Goal: Communication & Community: Answer question/provide support

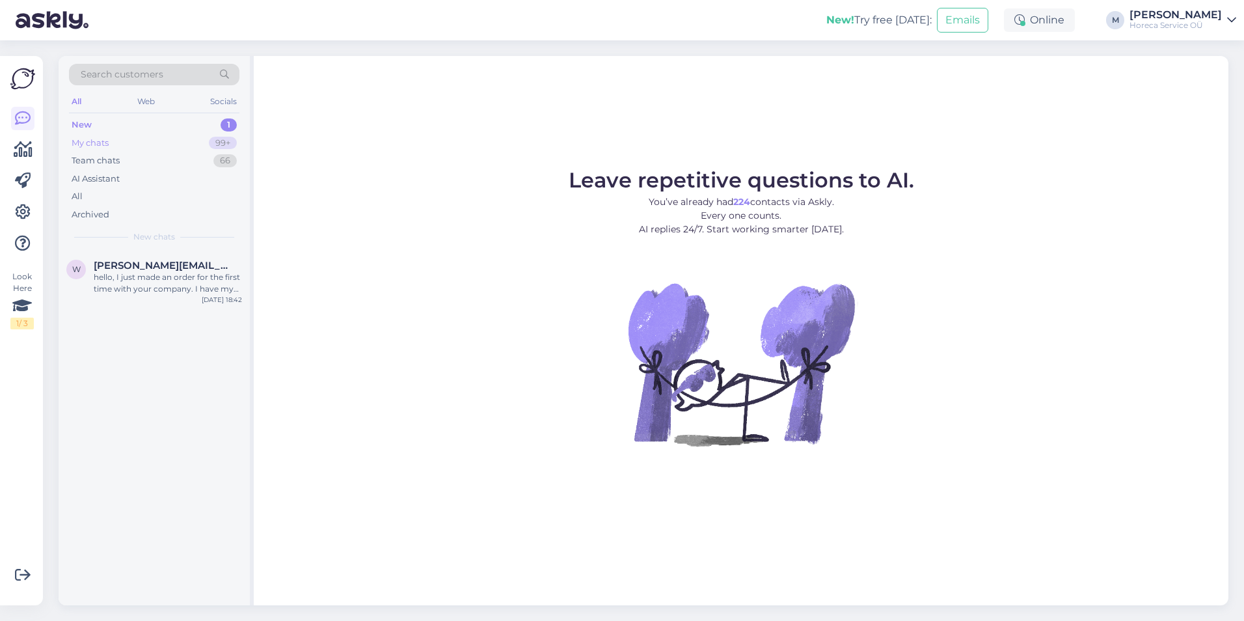
click at [155, 143] on div "My chats 99+" at bounding box center [154, 143] width 170 height 18
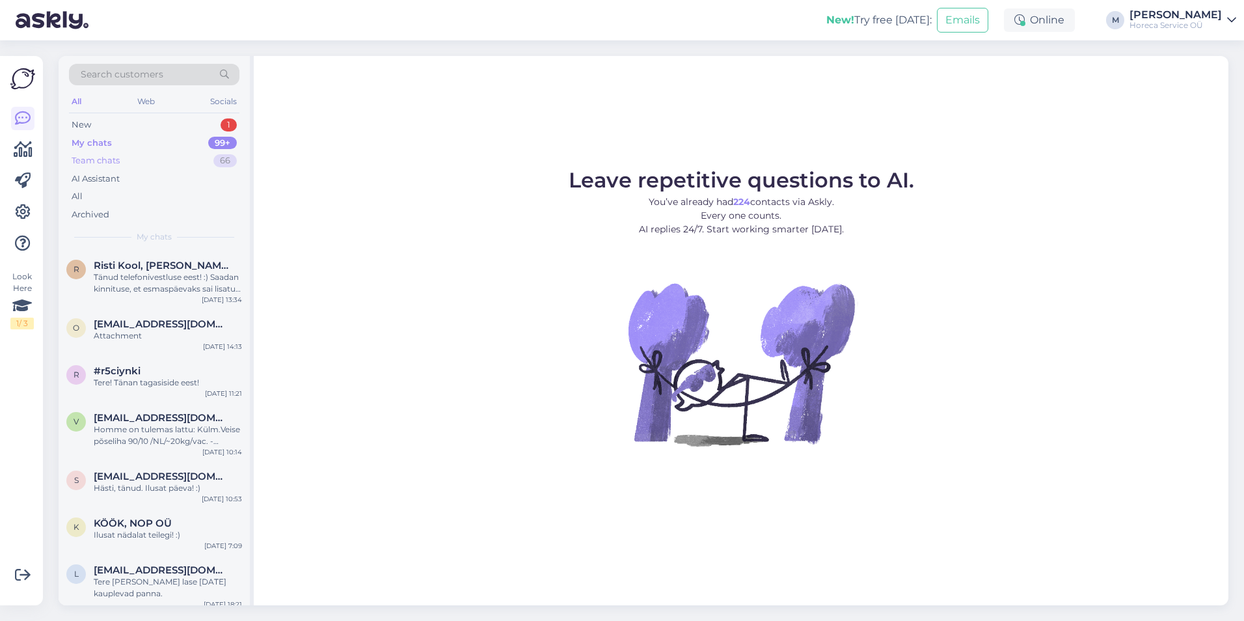
click at [148, 158] on div "Team chats 66" at bounding box center [154, 161] width 170 height 18
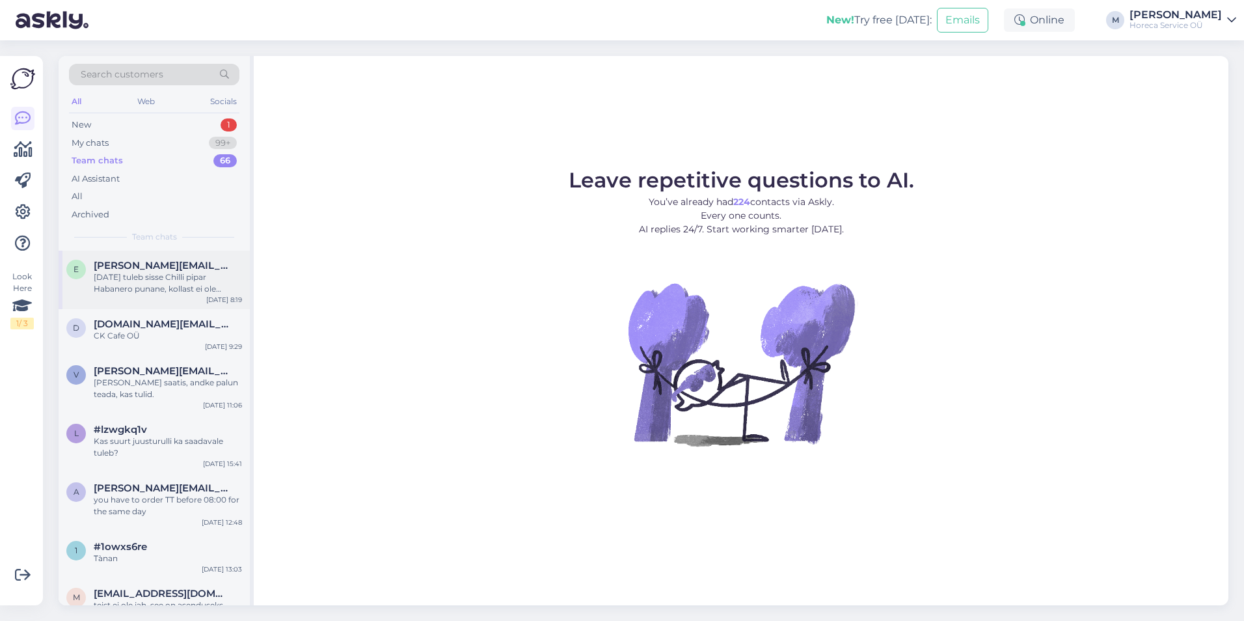
click at [154, 275] on div "[DATE] tuleb sisse Chilli pipar Habanero punane, kollast ei ole tellitud." at bounding box center [168, 282] width 148 height 23
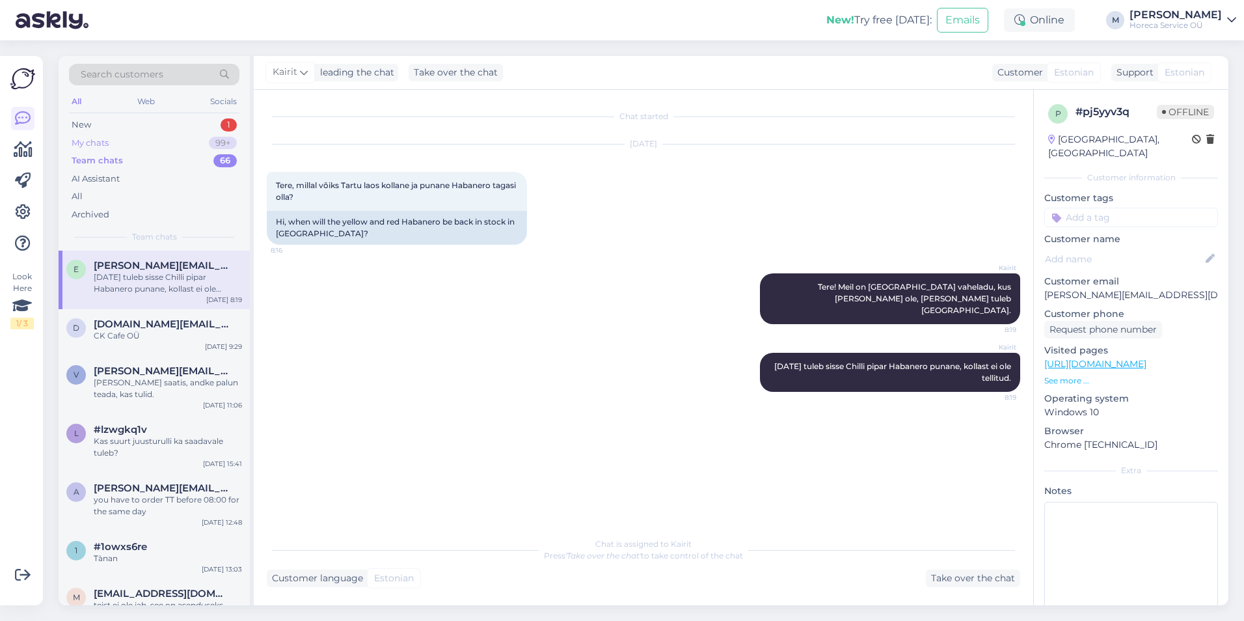
click at [160, 140] on div "My chats 99+" at bounding box center [154, 143] width 170 height 18
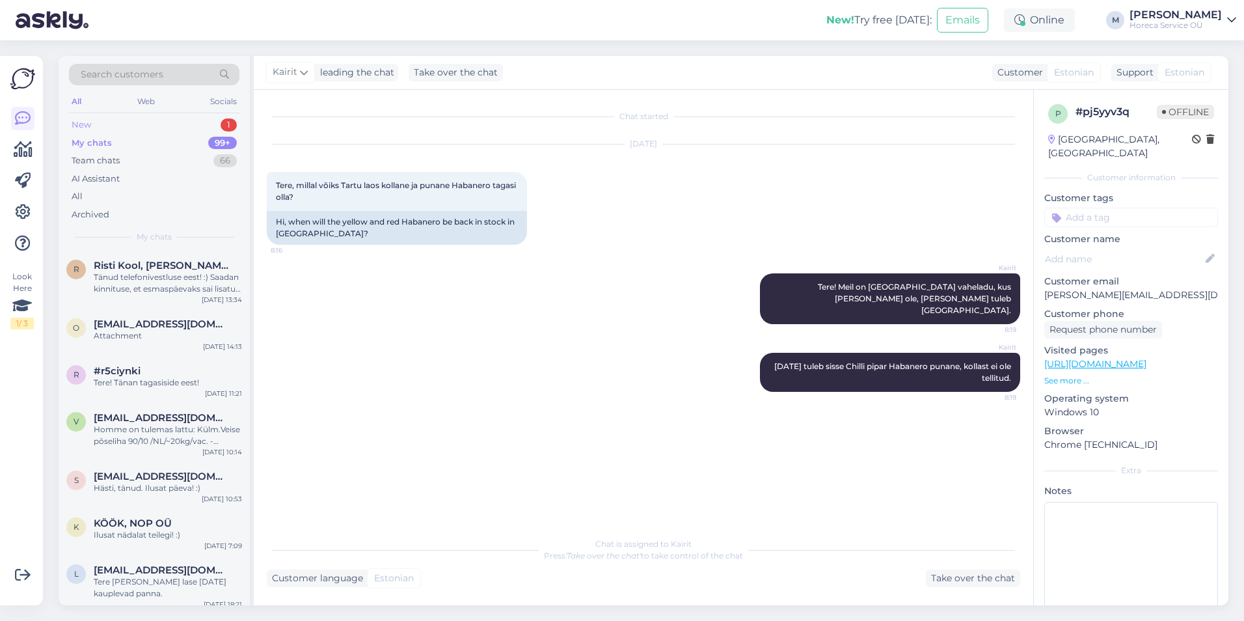
click at [167, 128] on div "New 1" at bounding box center [154, 125] width 170 height 18
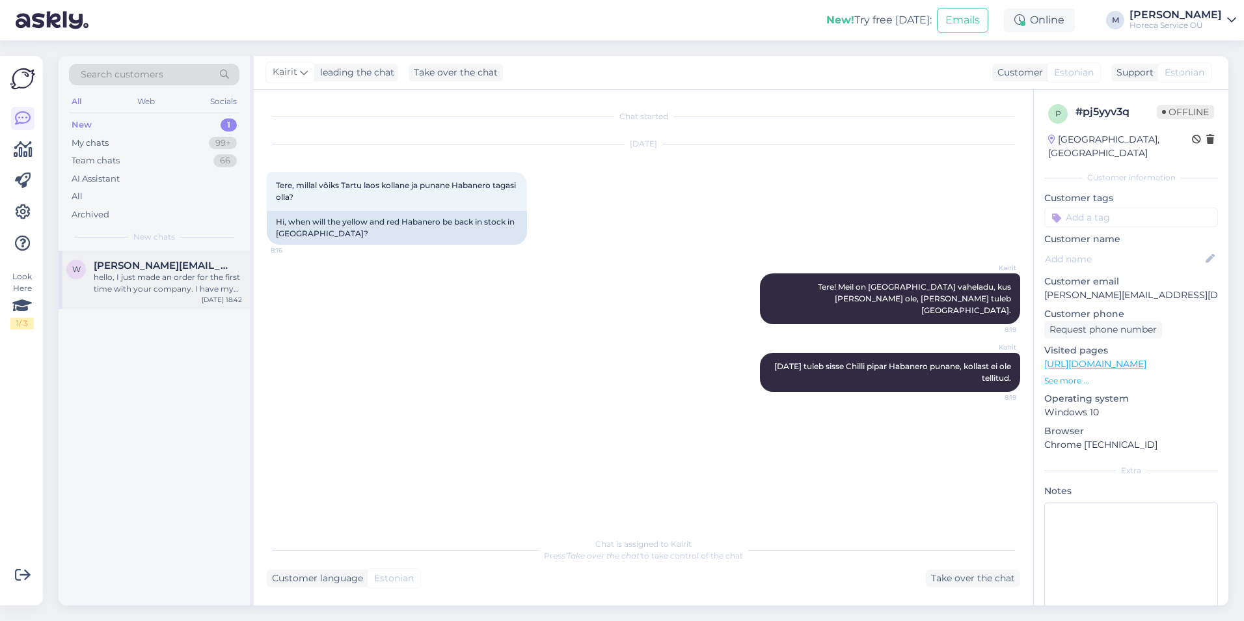
click at [172, 280] on div "hello, I just made an order for the first time with your company. I have my doc…" at bounding box center [168, 282] width 148 height 23
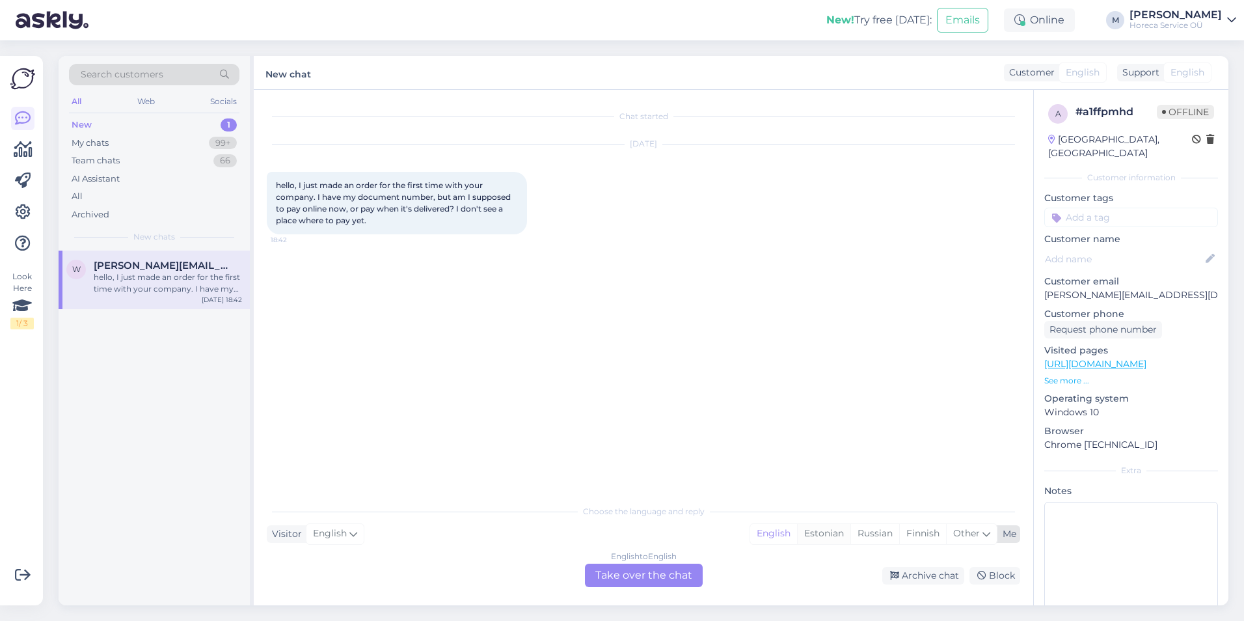
click at [820, 532] on div "Estonian" at bounding box center [823, 534] width 53 height 20
click at [639, 569] on div "English to Estonian Take over the chat" at bounding box center [644, 574] width 118 height 23
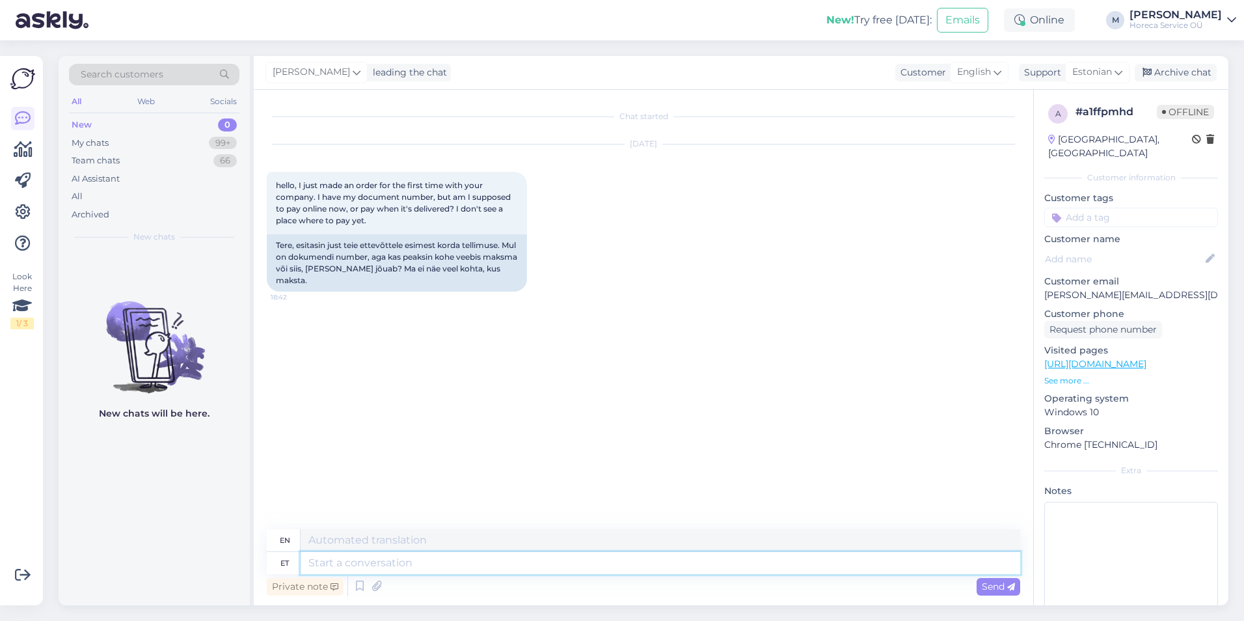
click at [348, 567] on textarea at bounding box center [661, 563] width 720 height 22
type textarea "Tere!"
type textarea "Hello!"
type textarea "Tere! Palun ö"
type textarea "Hello! Please"
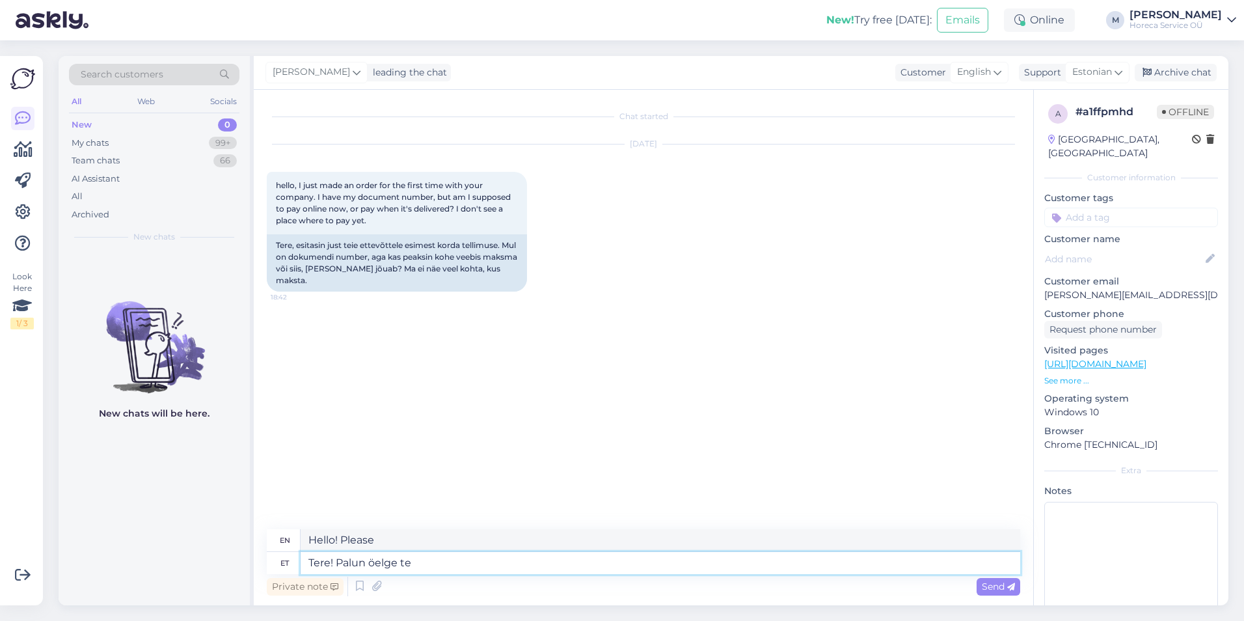
type textarea "Tere! Palun öelge tel"
type textarea "Hello! Please tell me."
type textarea "Tere! Palun öelge tellimuse nu"
type textarea "Hello! Please tell me the order"
type textarea "Tere! Palun öelge tellimuse number."
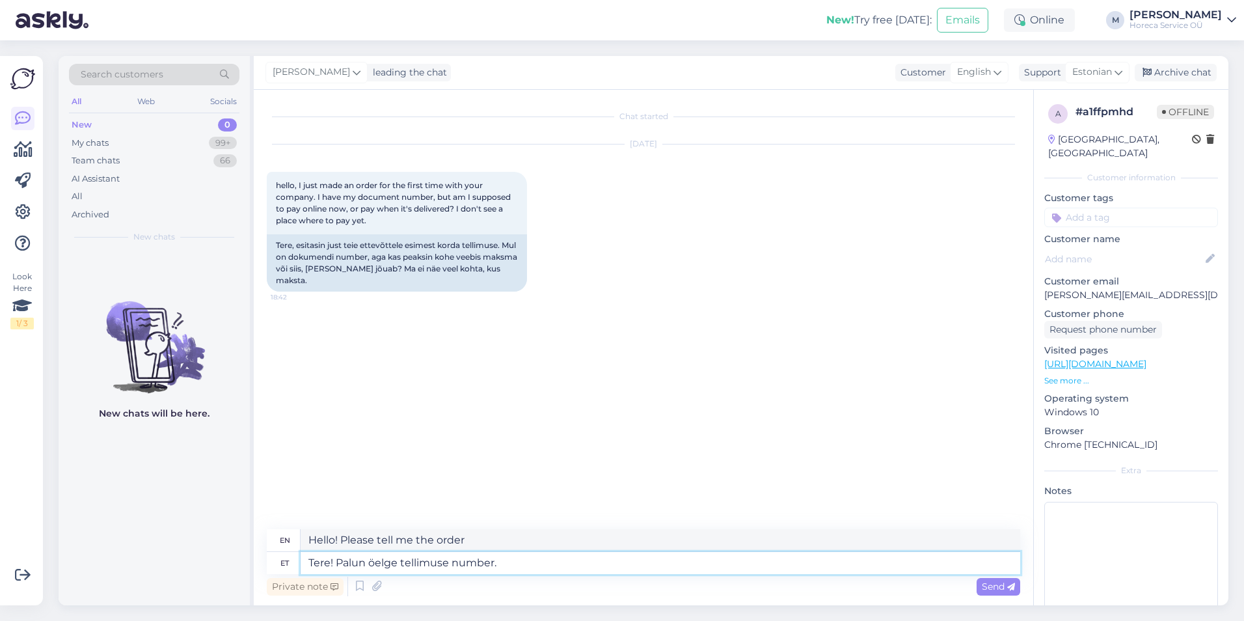
type textarea "Hello! Please tell me the order number."
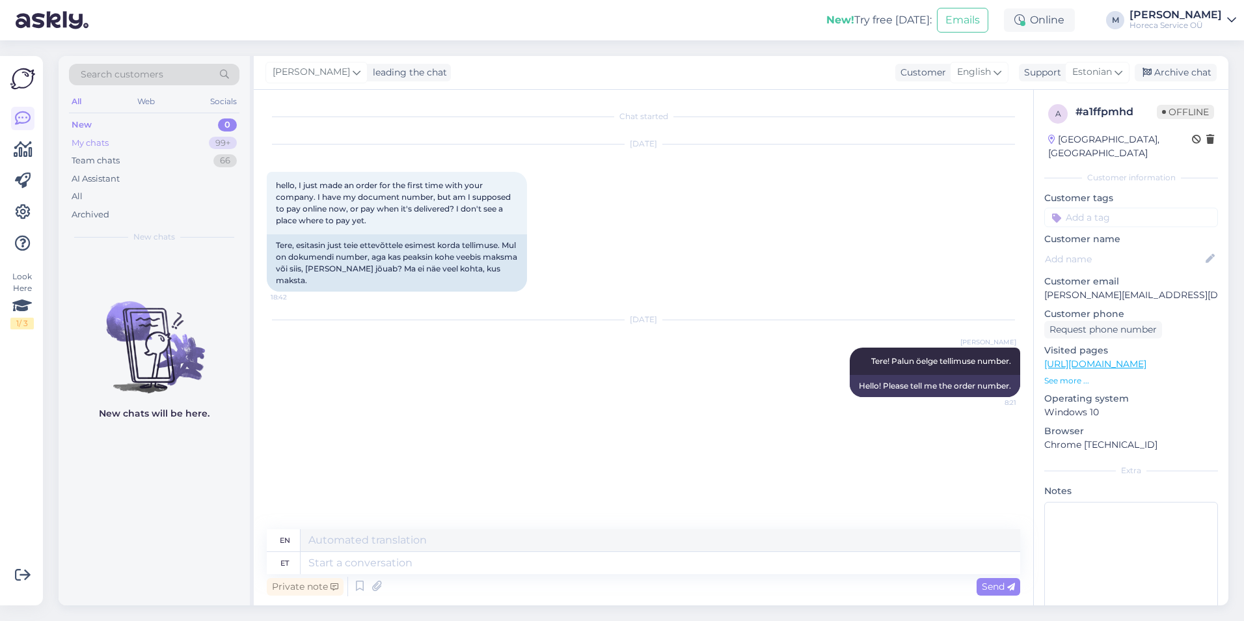
click at [131, 148] on div "My chats 99+" at bounding box center [154, 143] width 170 height 18
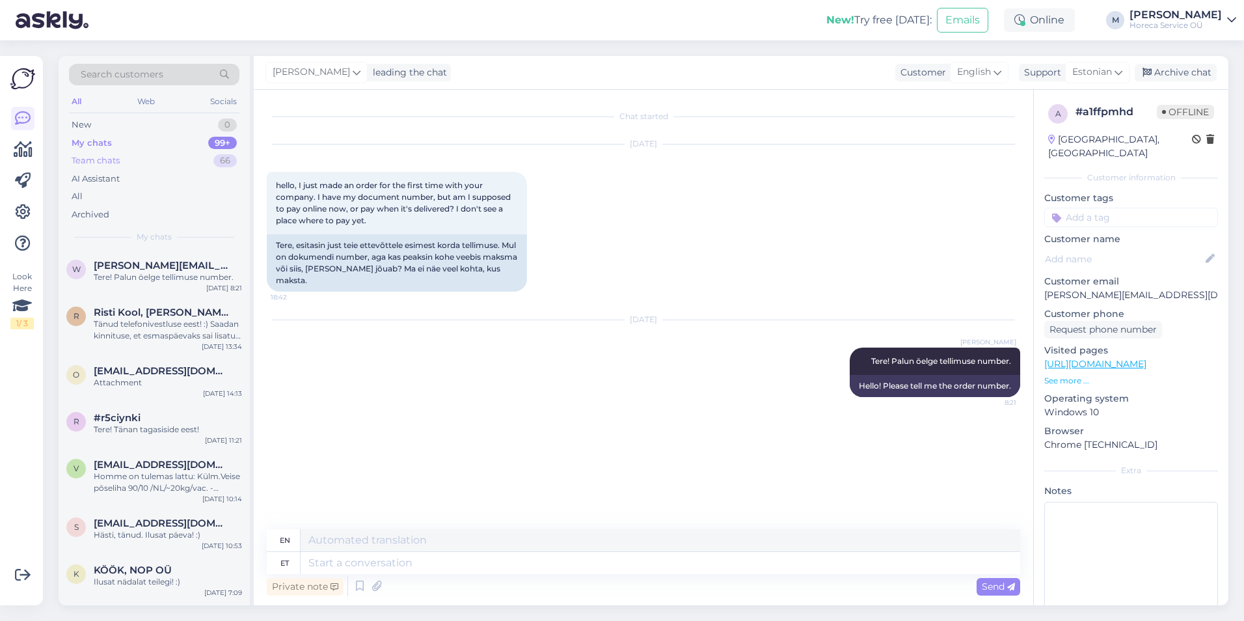
click at [131, 155] on div "Team chats 66" at bounding box center [154, 161] width 170 height 18
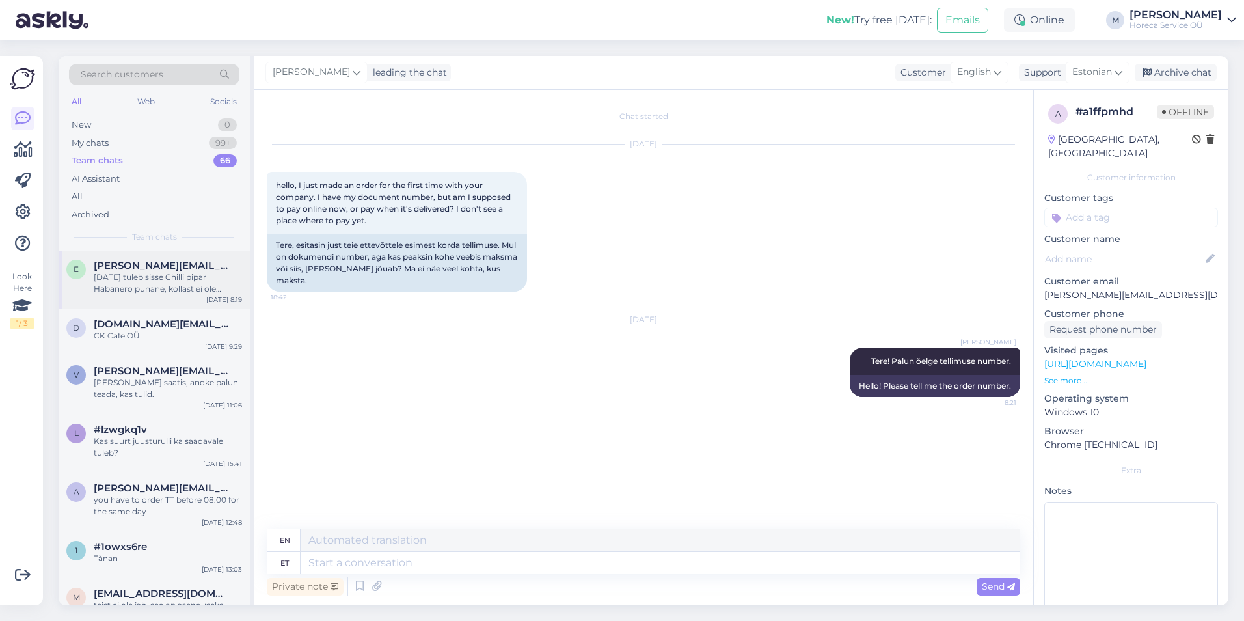
click at [81, 290] on div "e [PERSON_NAME][EMAIL_ADDRESS][DOMAIN_NAME] [DATE] tuleb sisse Chilli pipar Hab…" at bounding box center [154, 277] width 176 height 35
